Goal: Task Accomplishment & Management: Use online tool/utility

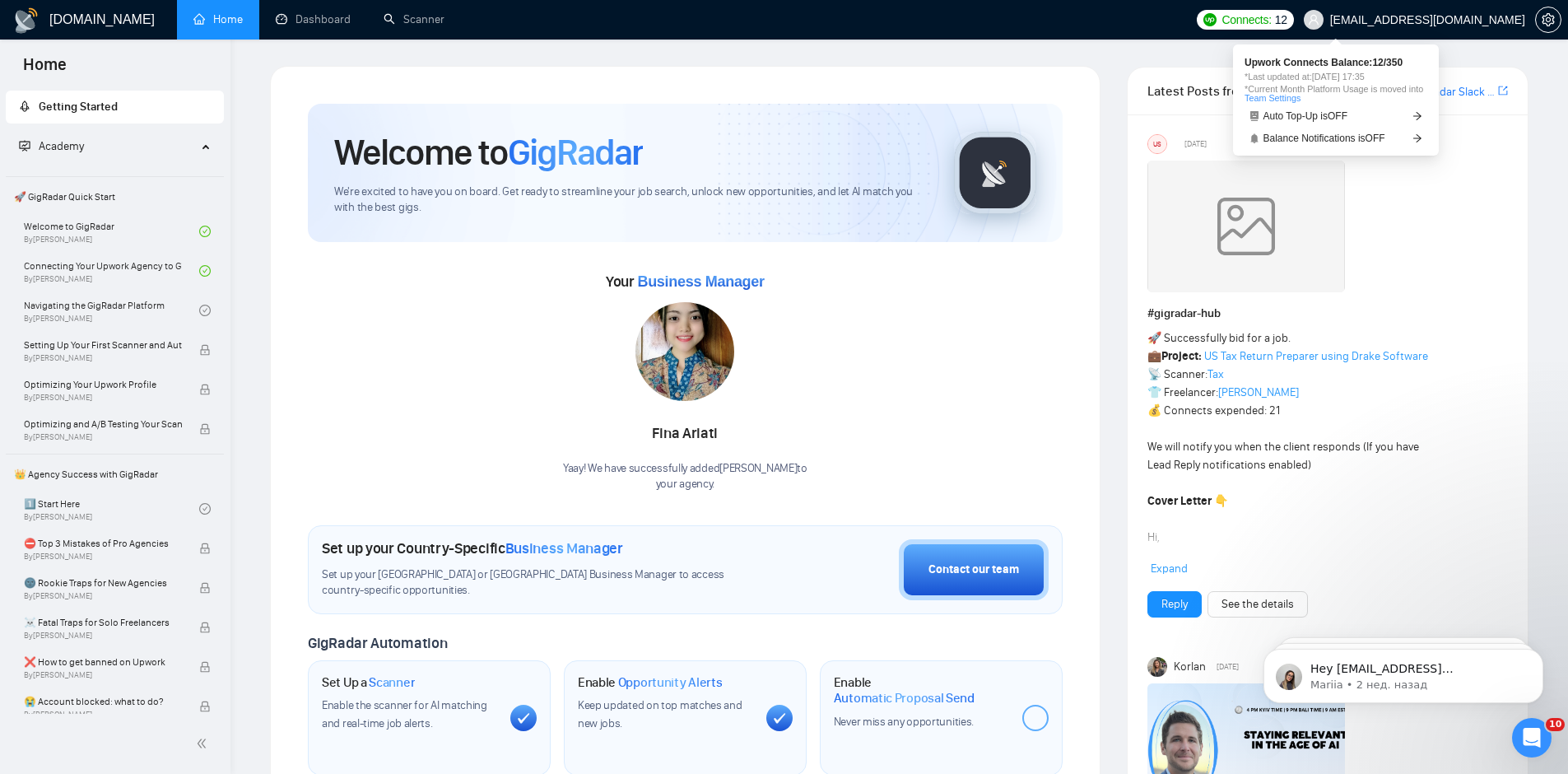
click at [1271, 27] on span "Connects:" at bounding box center [1246, 20] width 50 height 18
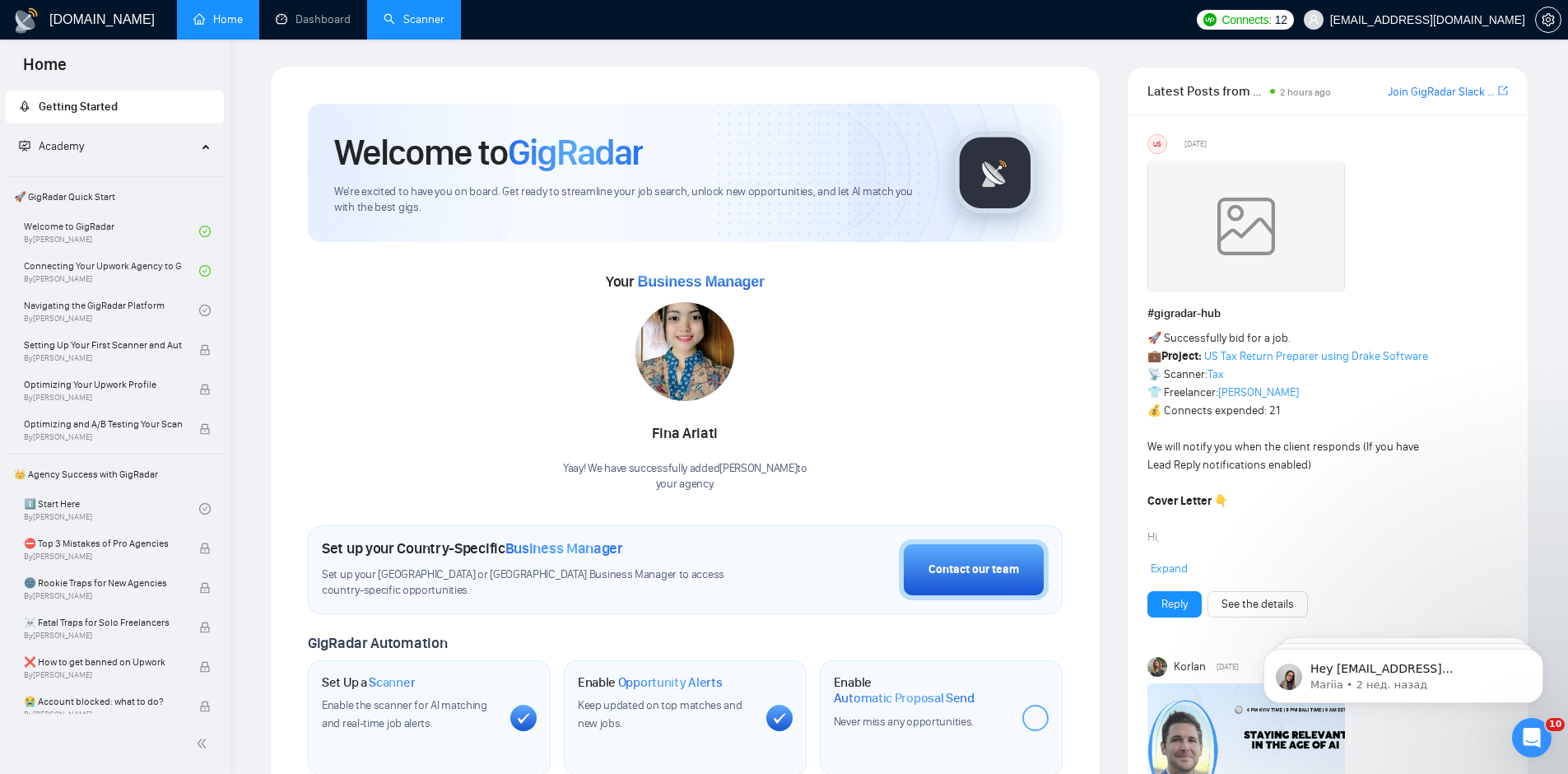
click at [409, 27] on link "Scanner" at bounding box center [414, 19] width 61 height 14
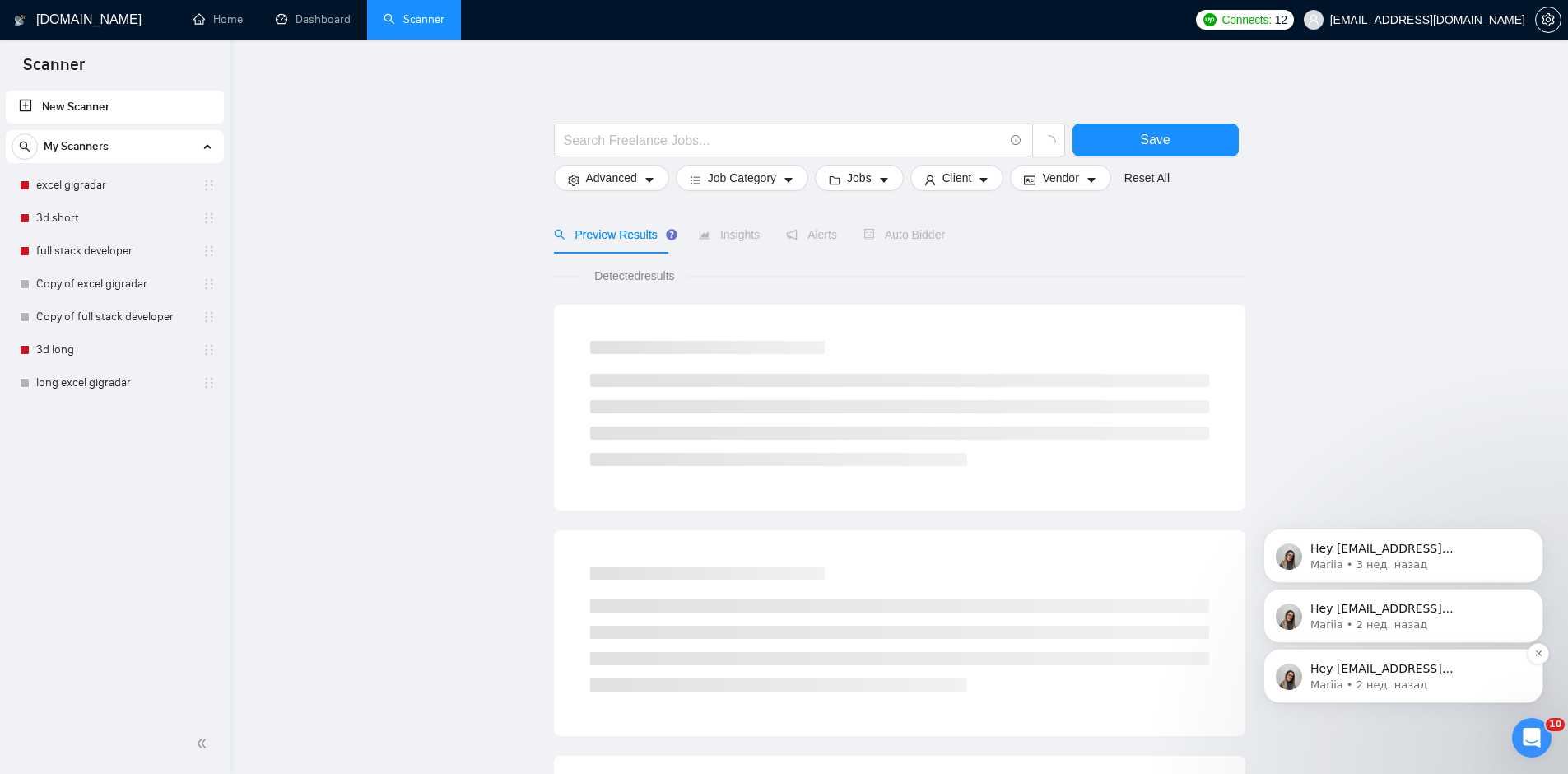
click at [1338, 678] on p "Mariia • 2 нед. назад" at bounding box center [1416, 685] width 212 height 15
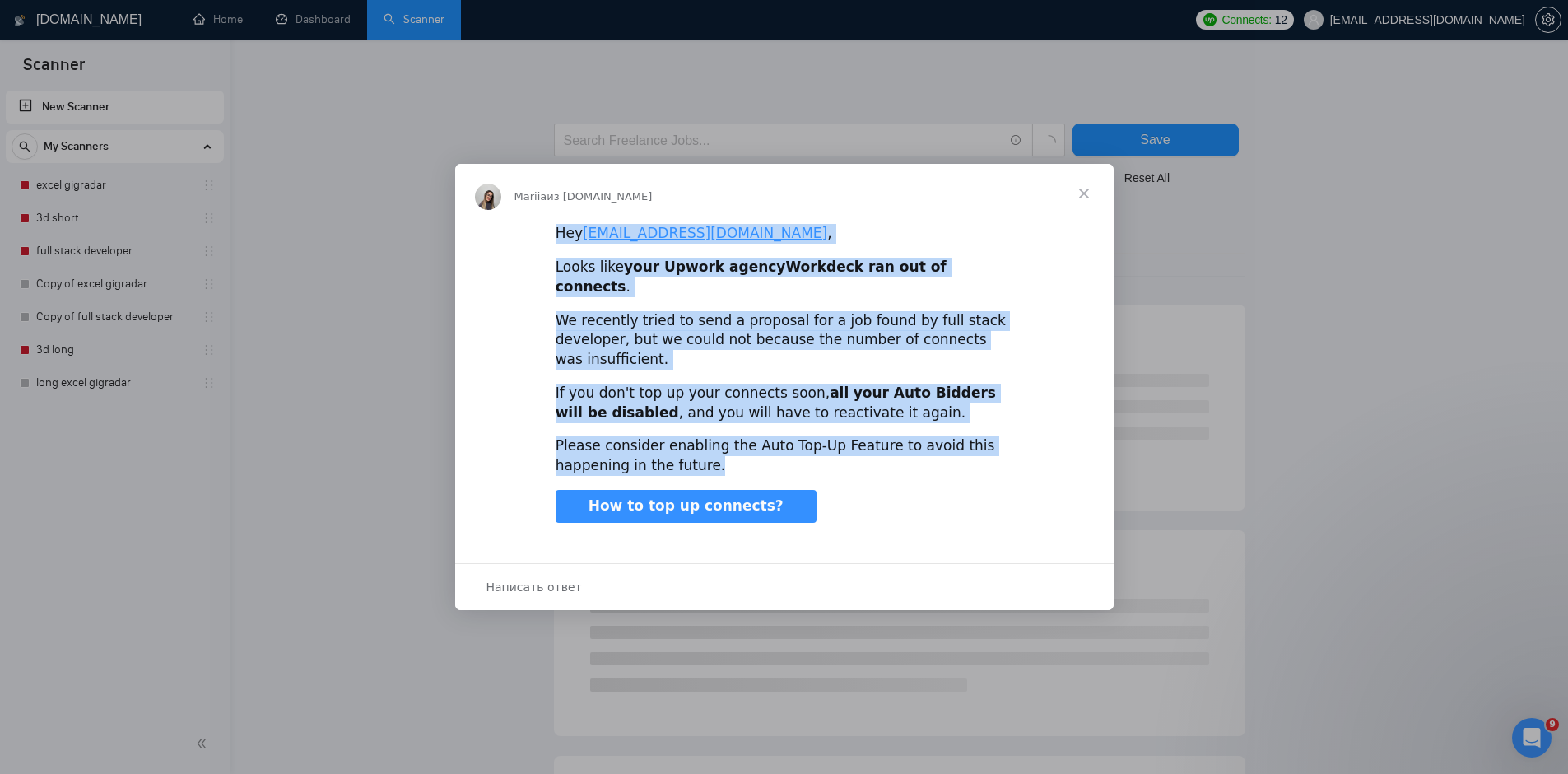
drag, startPoint x: 750, startPoint y: 462, endPoint x: 507, endPoint y: 240, distance: 329.1
click at [507, 240] on div "Hey [EMAIL_ADDRESS][DOMAIN_NAME] , Looks like your Upwork agency Workdeck ran o…" at bounding box center [784, 386] width 659 height 327
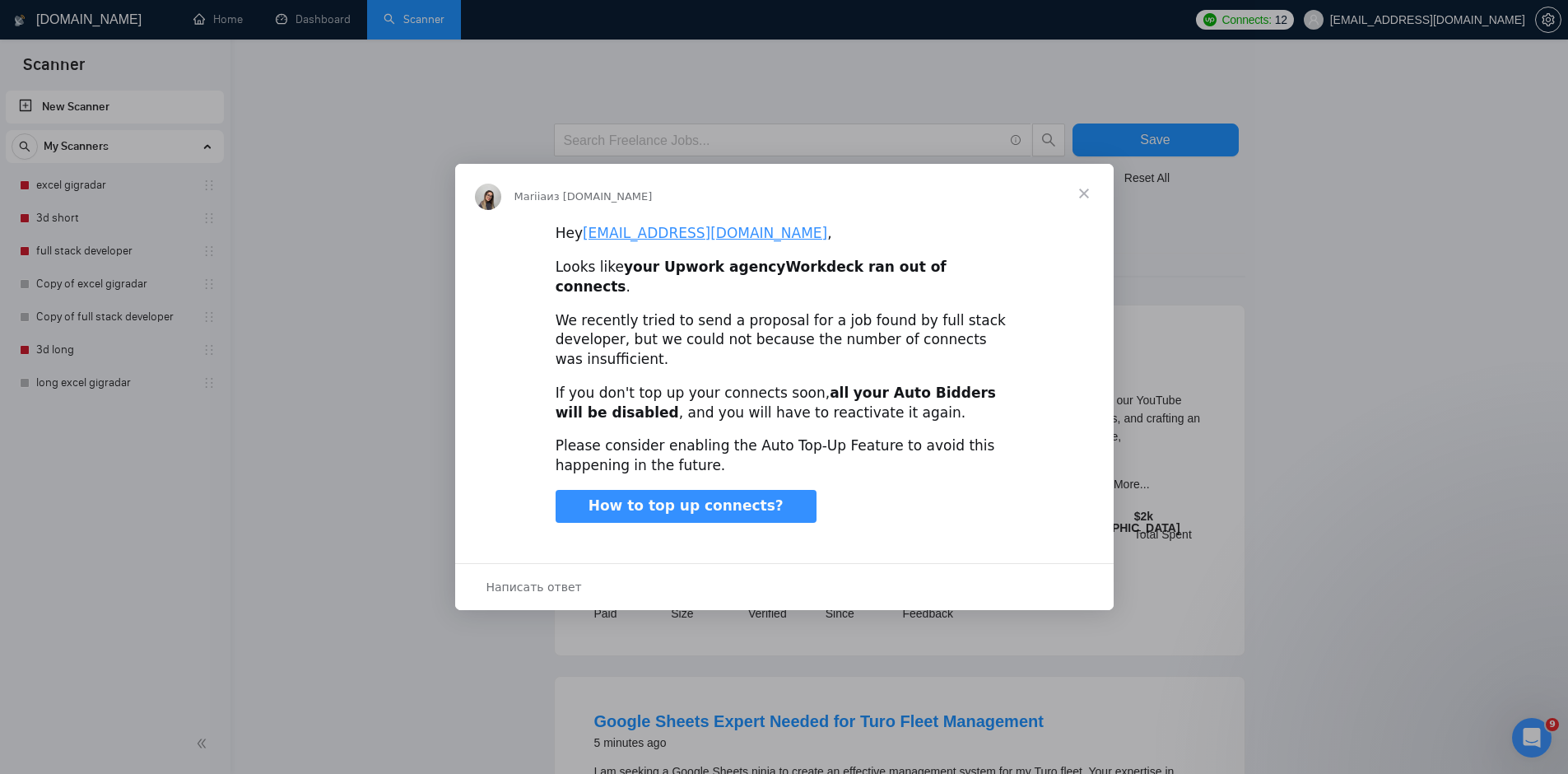
click at [1087, 197] on span "Закрыть" at bounding box center [1084, 194] width 60 height 60
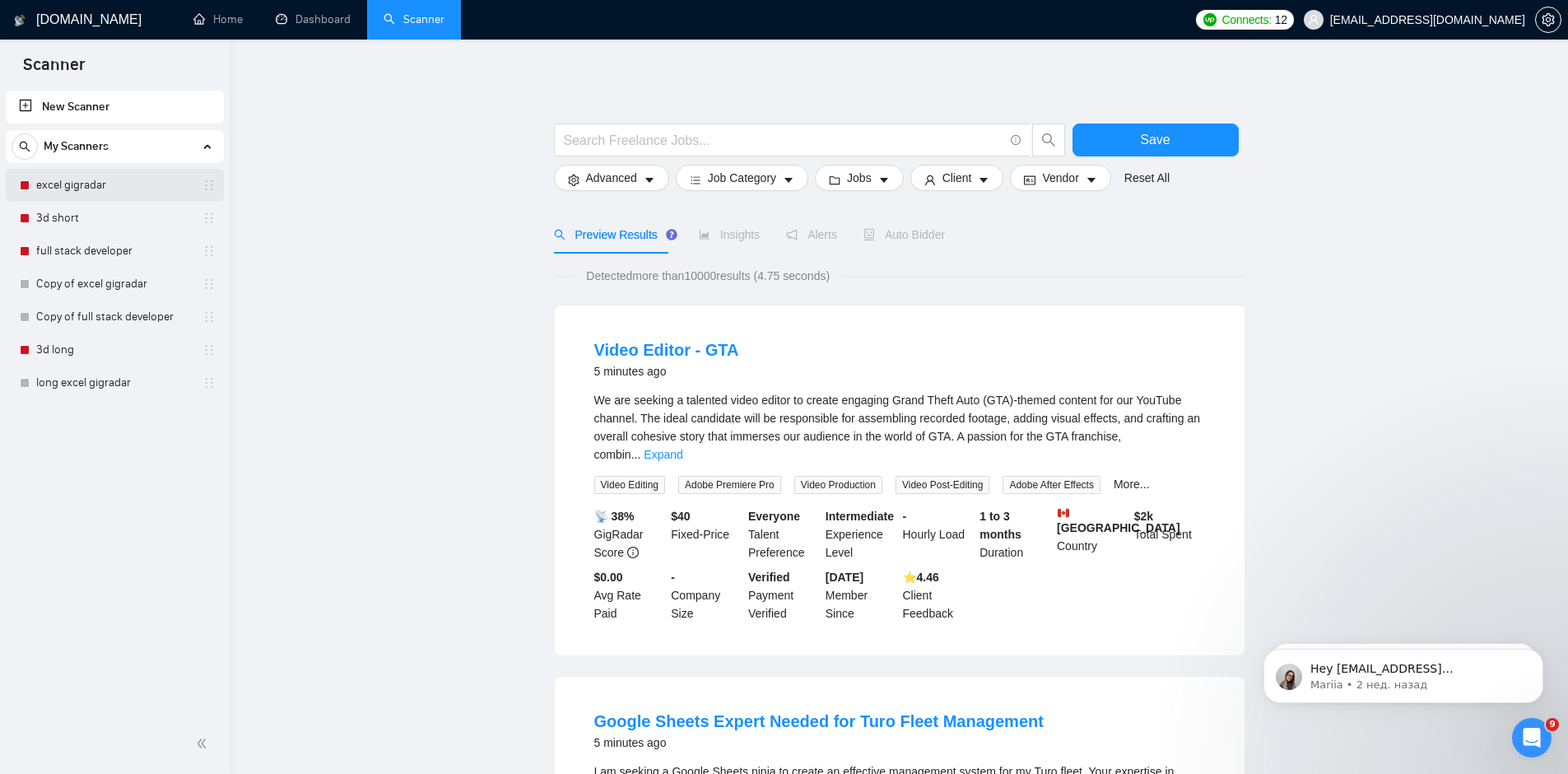
click at [65, 179] on link "excel gigradar" at bounding box center [114, 186] width 157 height 33
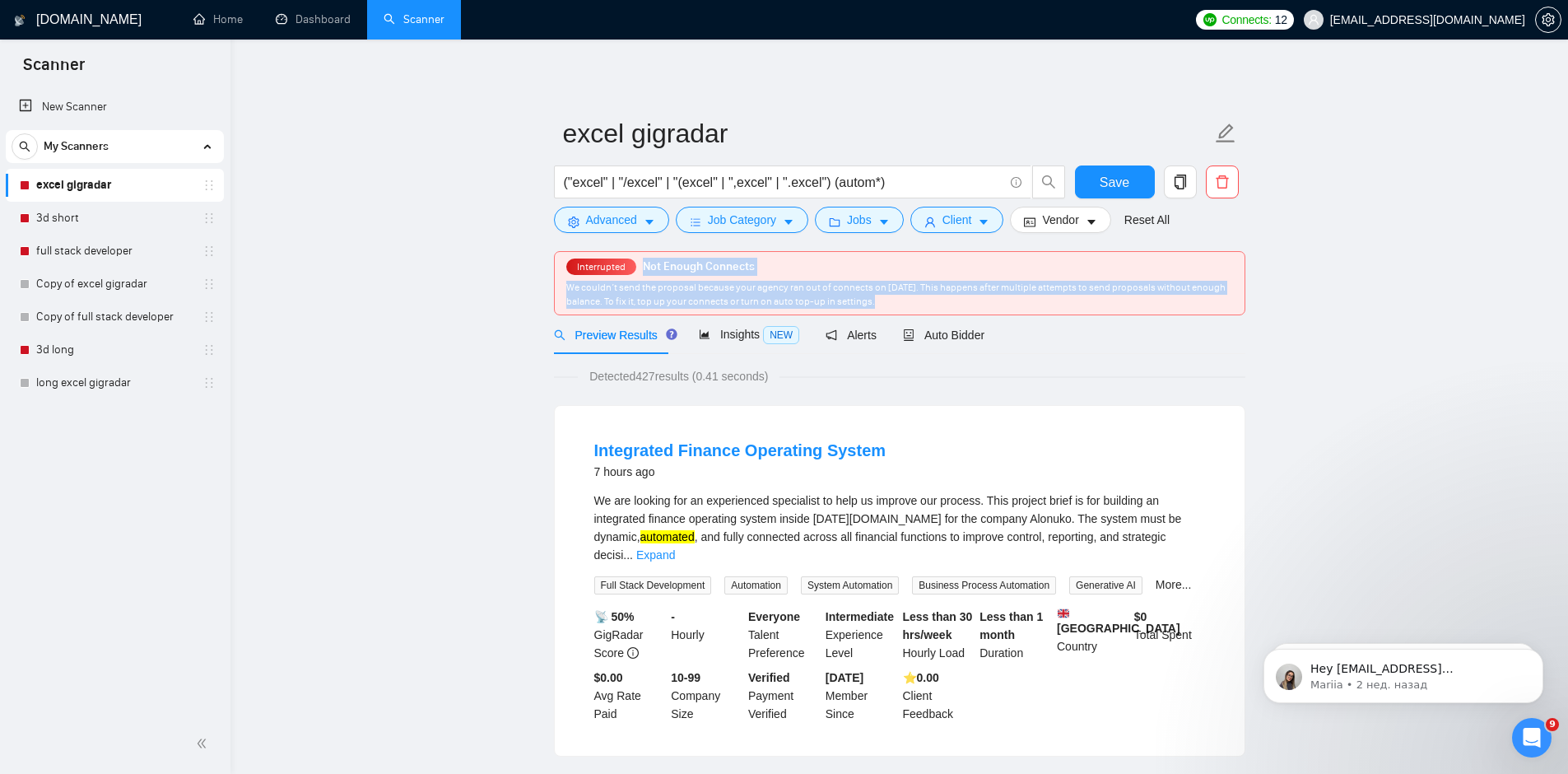
drag, startPoint x: 936, startPoint y: 306, endPoint x: 640, endPoint y: 266, distance: 298.7
click at [640, 266] on div "Interrupted Not Enough Connects We couldn’t send the proposal because your agen…" at bounding box center [900, 283] width 690 height 63
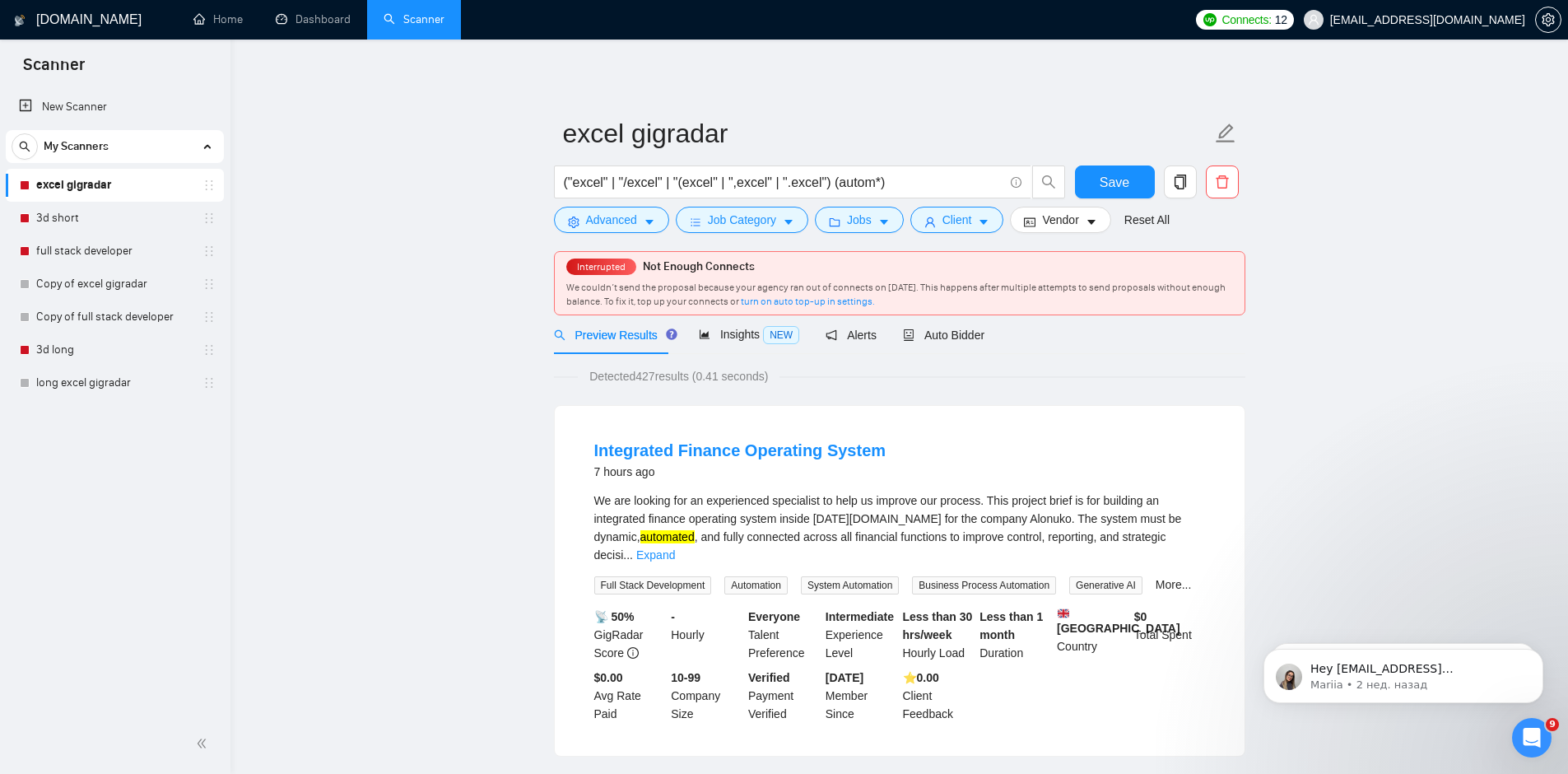
click at [91, 218] on link "3d short" at bounding box center [114, 218] width 157 height 33
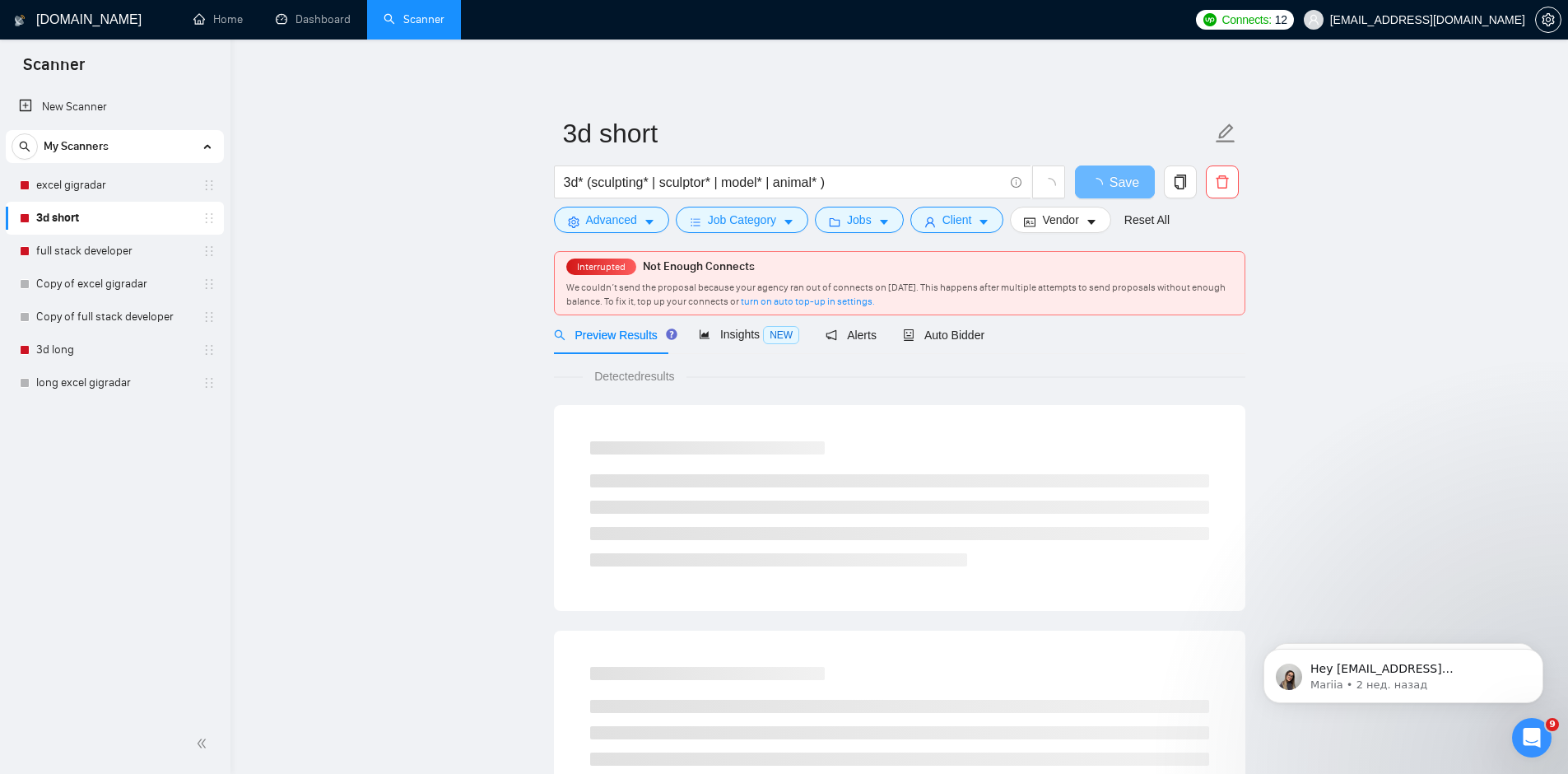
click at [91, 230] on link "3d short" at bounding box center [114, 218] width 157 height 33
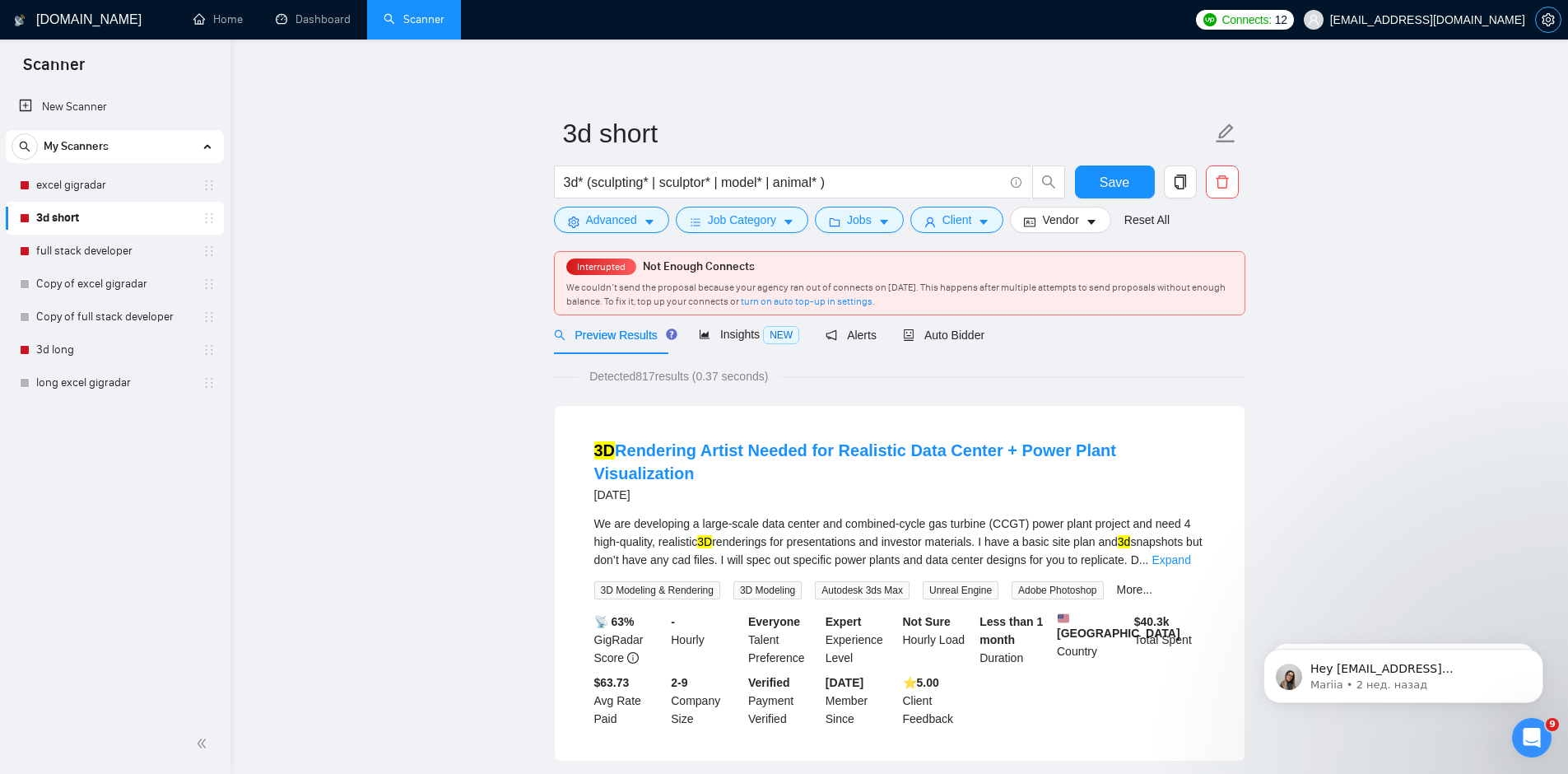
click at [1546, 22] on icon "setting" at bounding box center [1548, 20] width 13 height 13
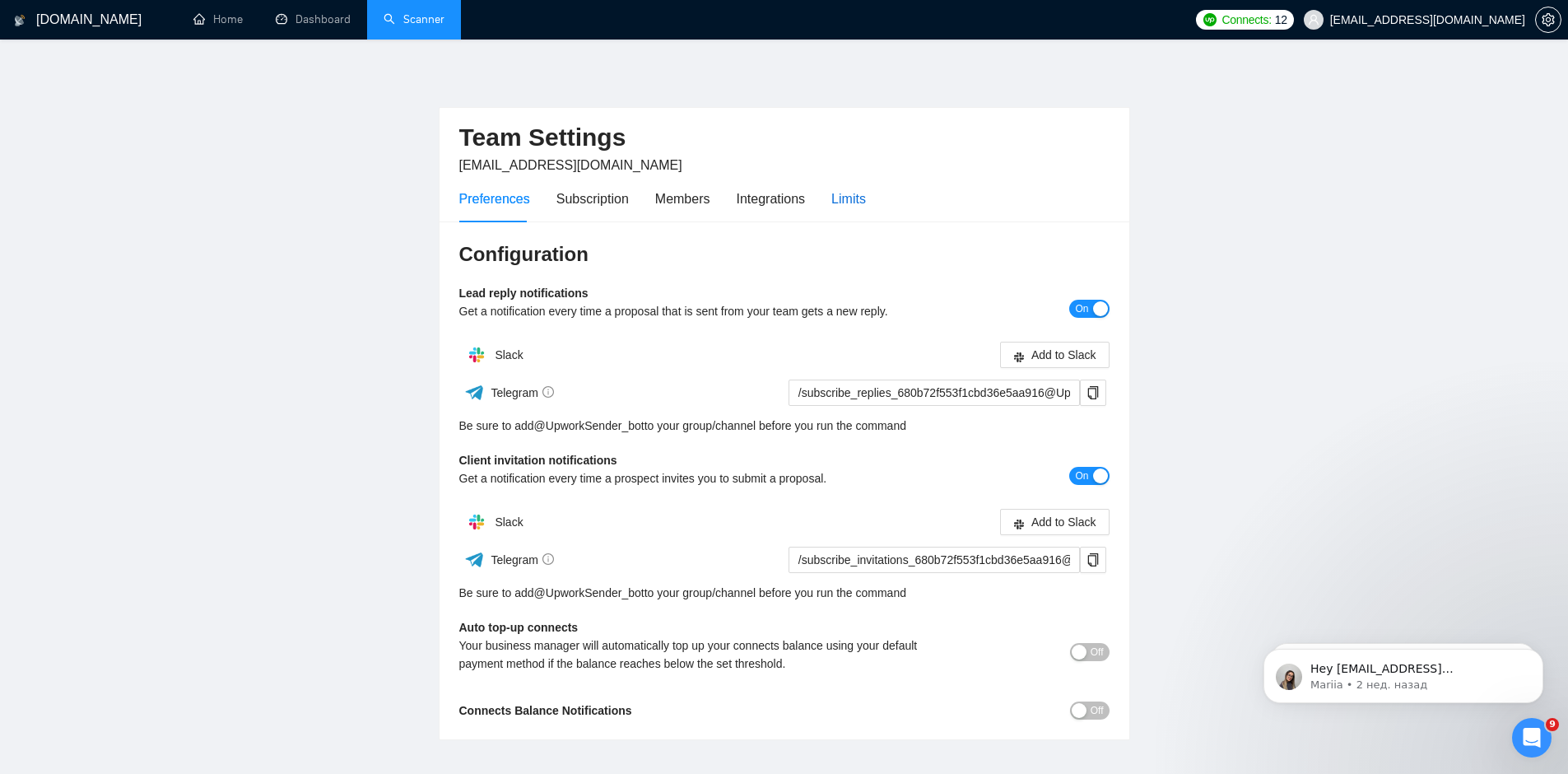
click at [847, 197] on div "Limits" at bounding box center [848, 199] width 35 height 21
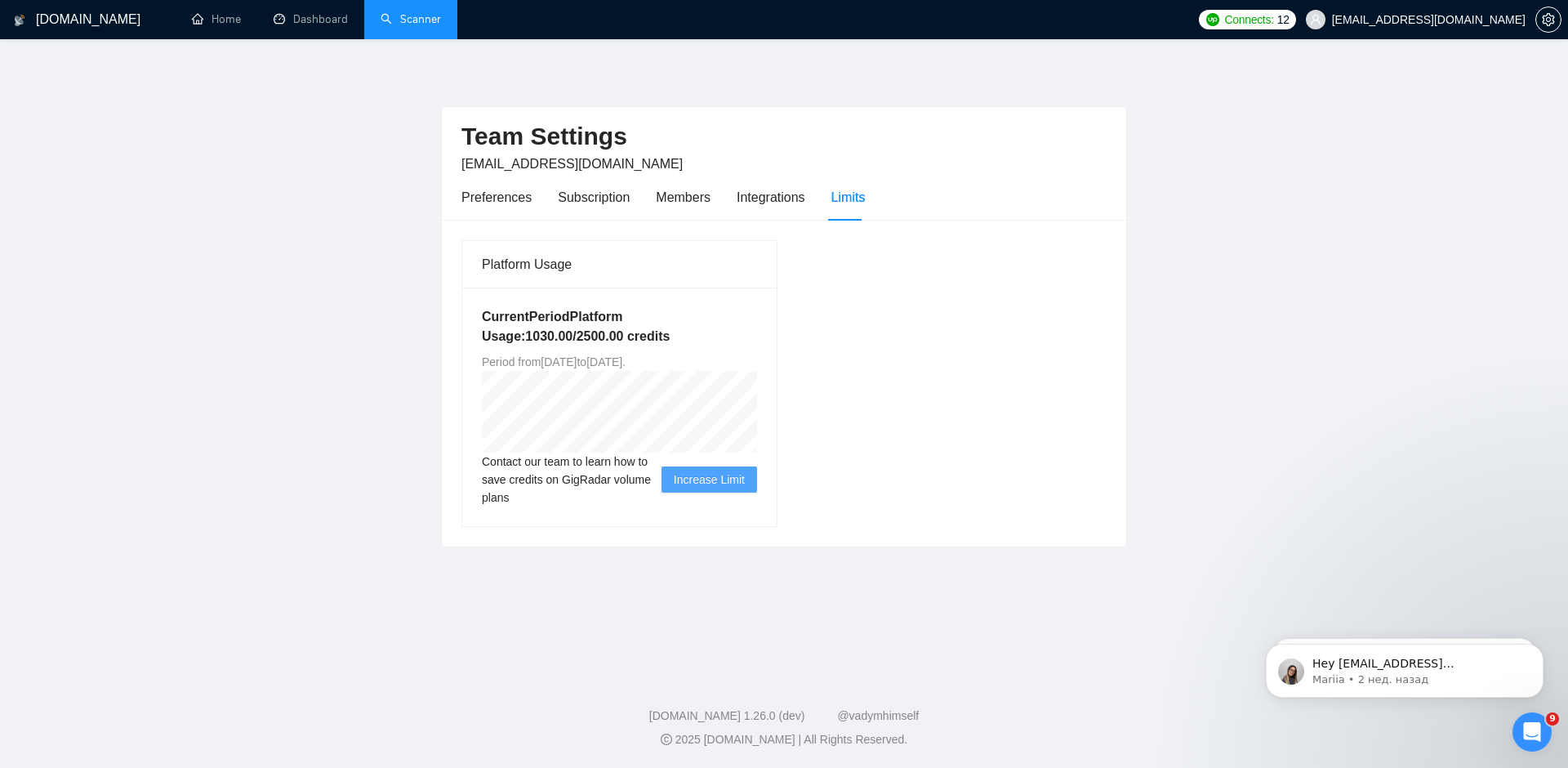
click at [1384, 466] on main "Team Settings [EMAIL_ADDRESS][DOMAIN_NAME] Preferences Subscription Members Int…" at bounding box center [784, 353] width 1515 height 576
